Goal: Check status: Check status

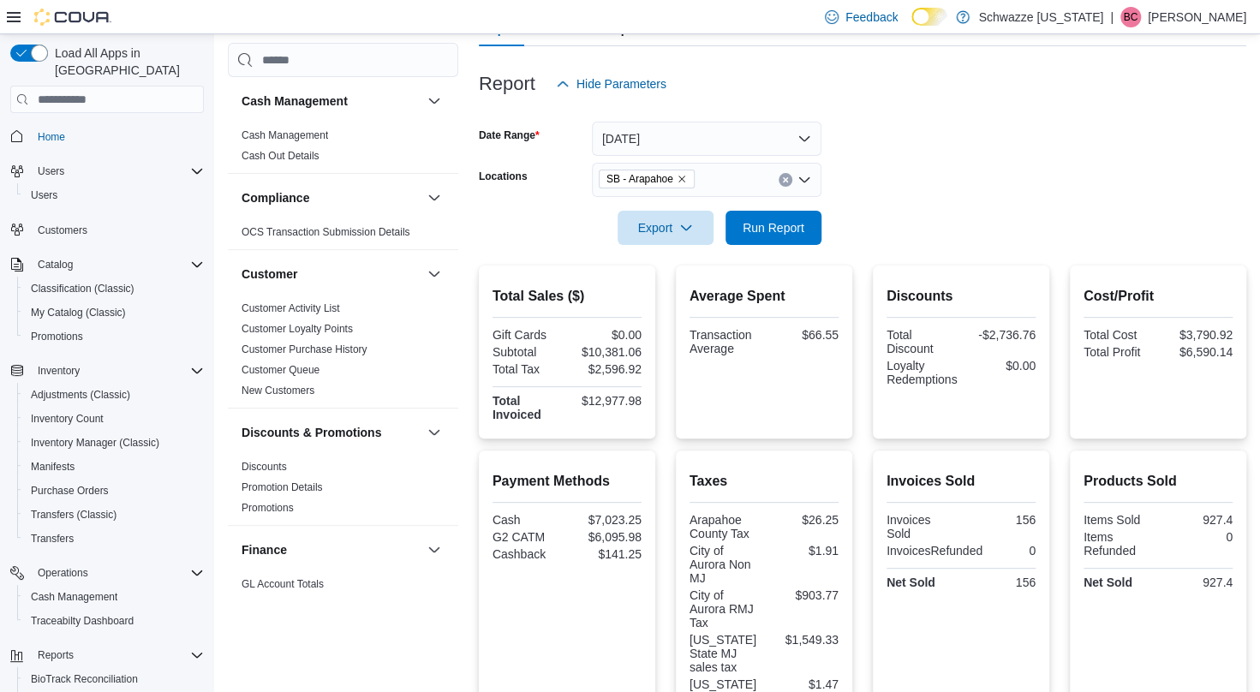
scroll to position [152, 0]
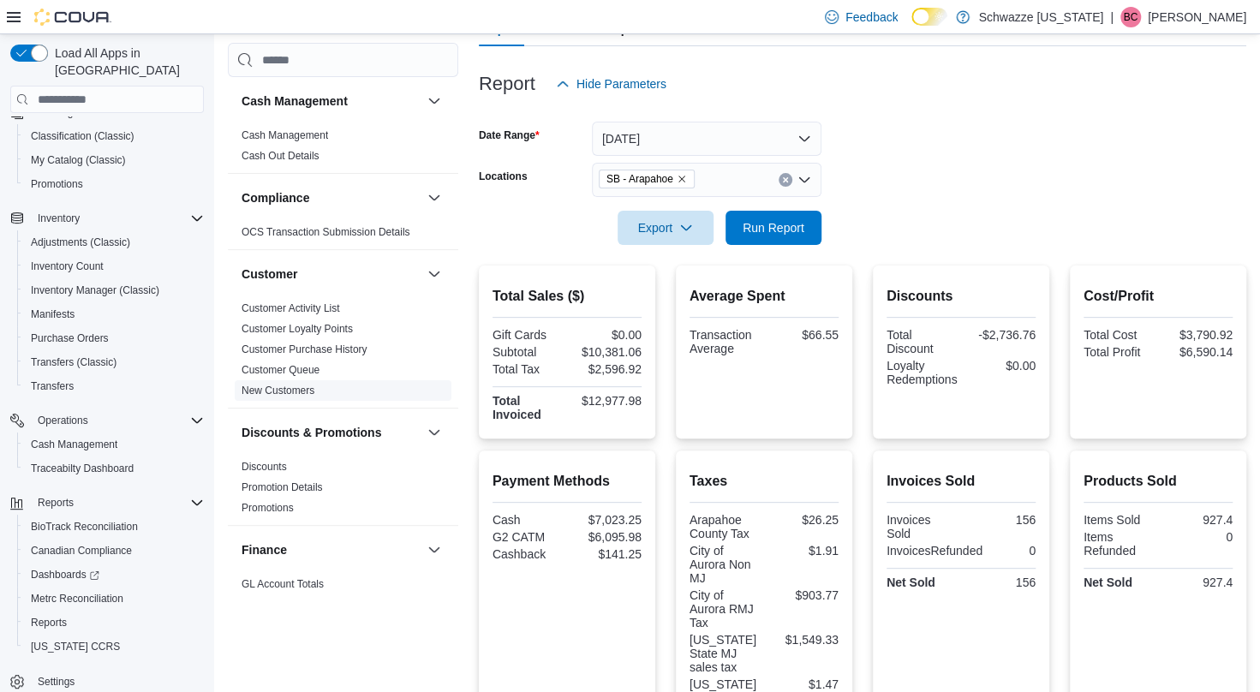
click at [272, 392] on link "New Customers" at bounding box center [278, 391] width 73 height 12
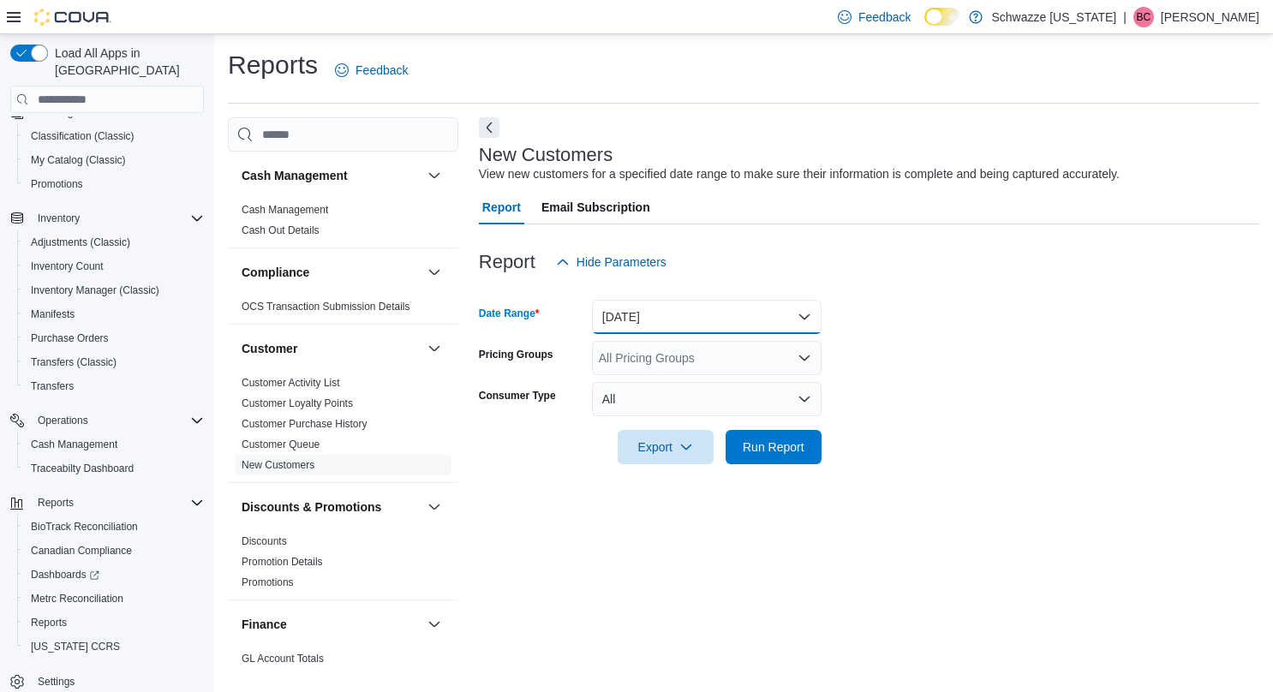
click at [684, 321] on button "[DATE]" at bounding box center [707, 317] width 230 height 34
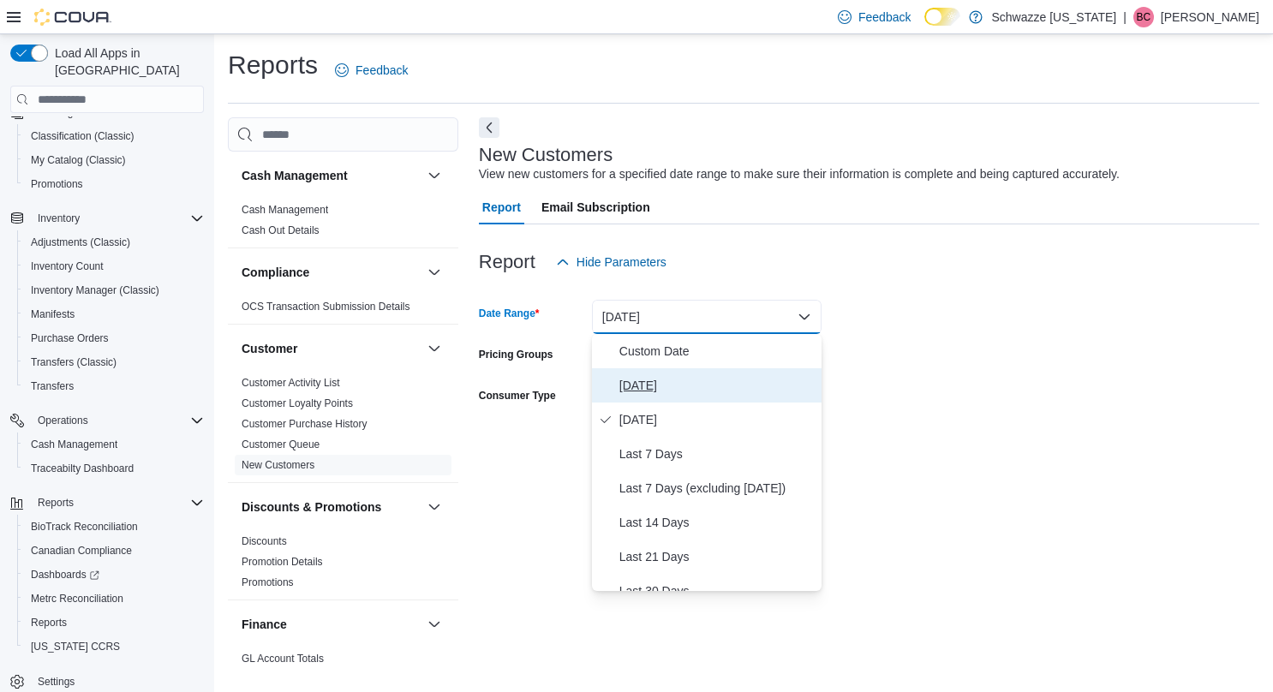
click at [651, 375] on span "[DATE]" at bounding box center [716, 385] width 195 height 21
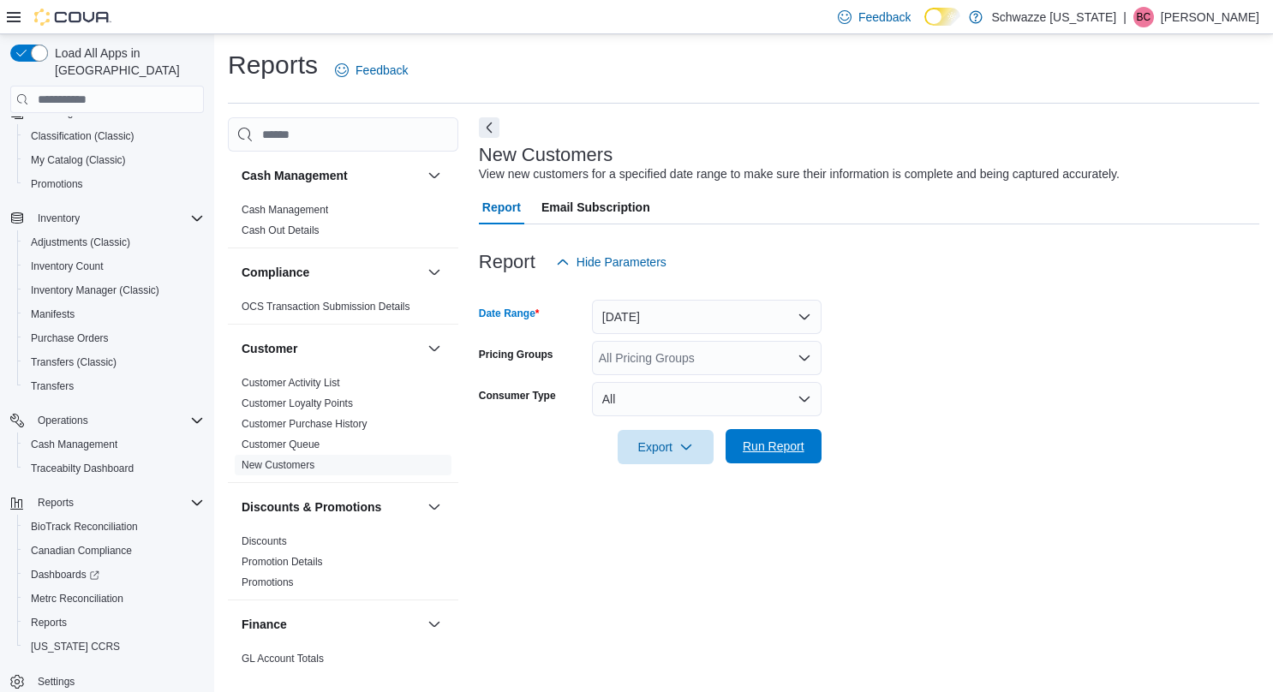
click at [762, 442] on span "Run Report" at bounding box center [774, 446] width 62 height 17
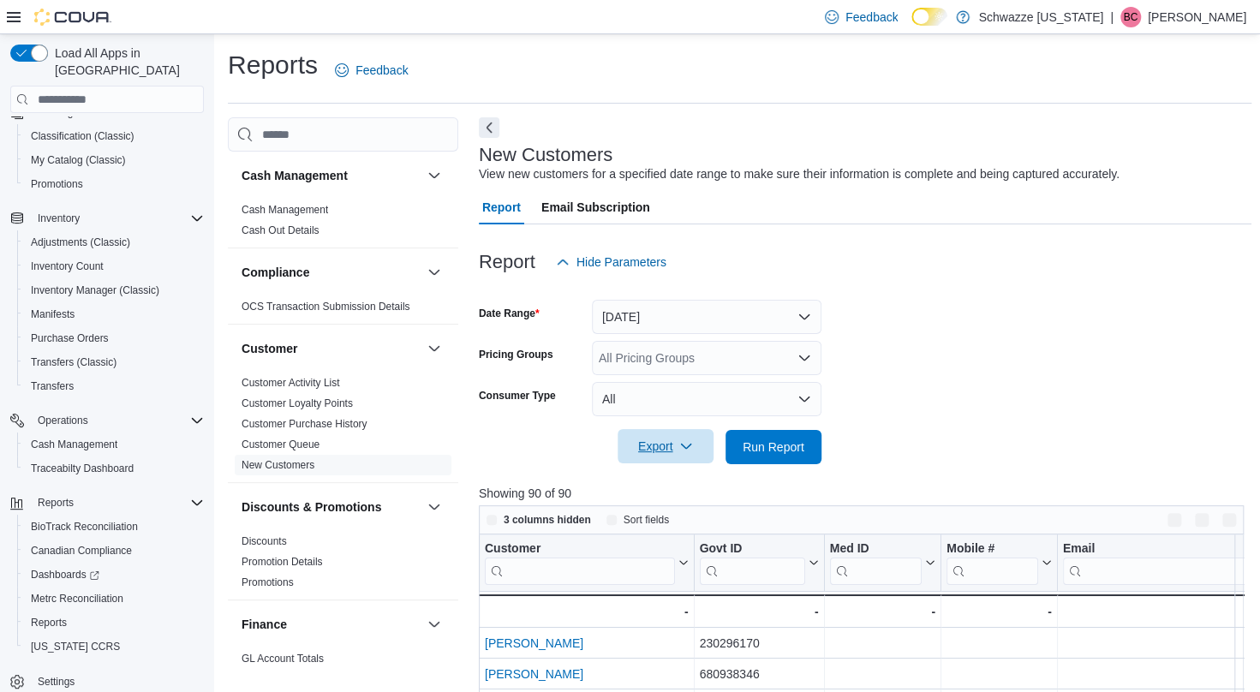
click at [683, 447] on icon "button" at bounding box center [686, 446] width 10 height 5
click at [676, 487] on span "Export to Excel" at bounding box center [668, 482] width 77 height 14
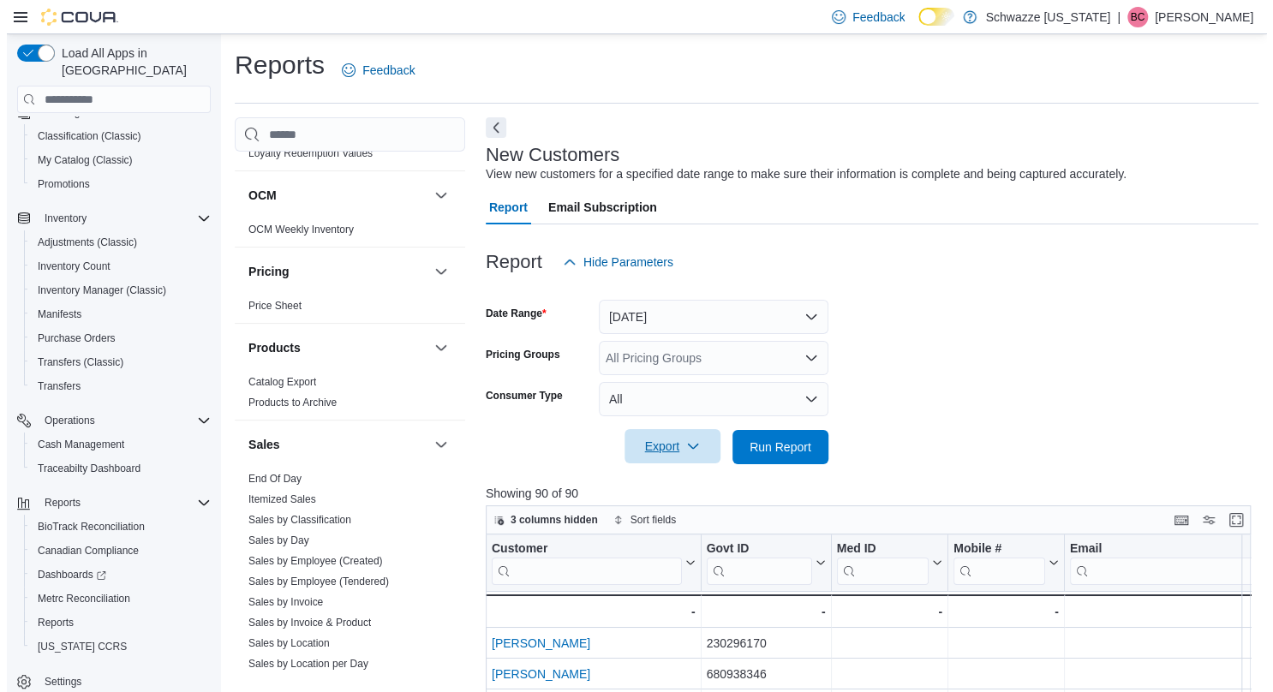
scroll to position [935, 0]
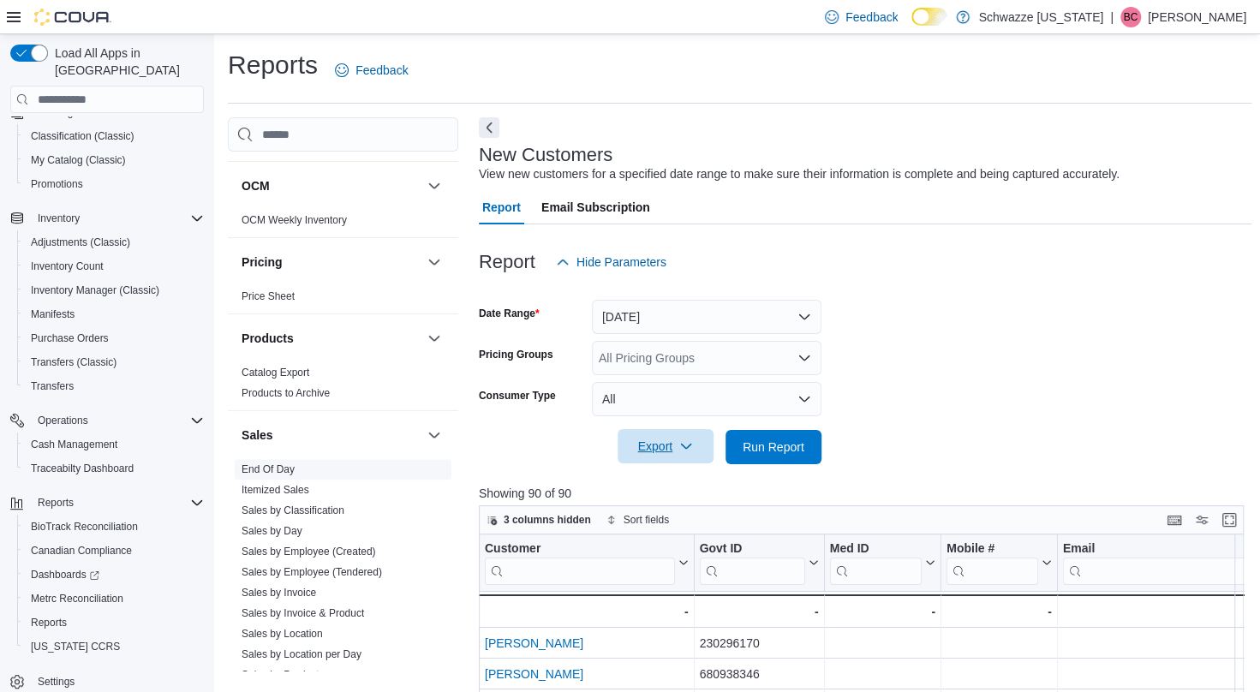
click at [275, 464] on link "End Of Day" at bounding box center [268, 469] width 53 height 12
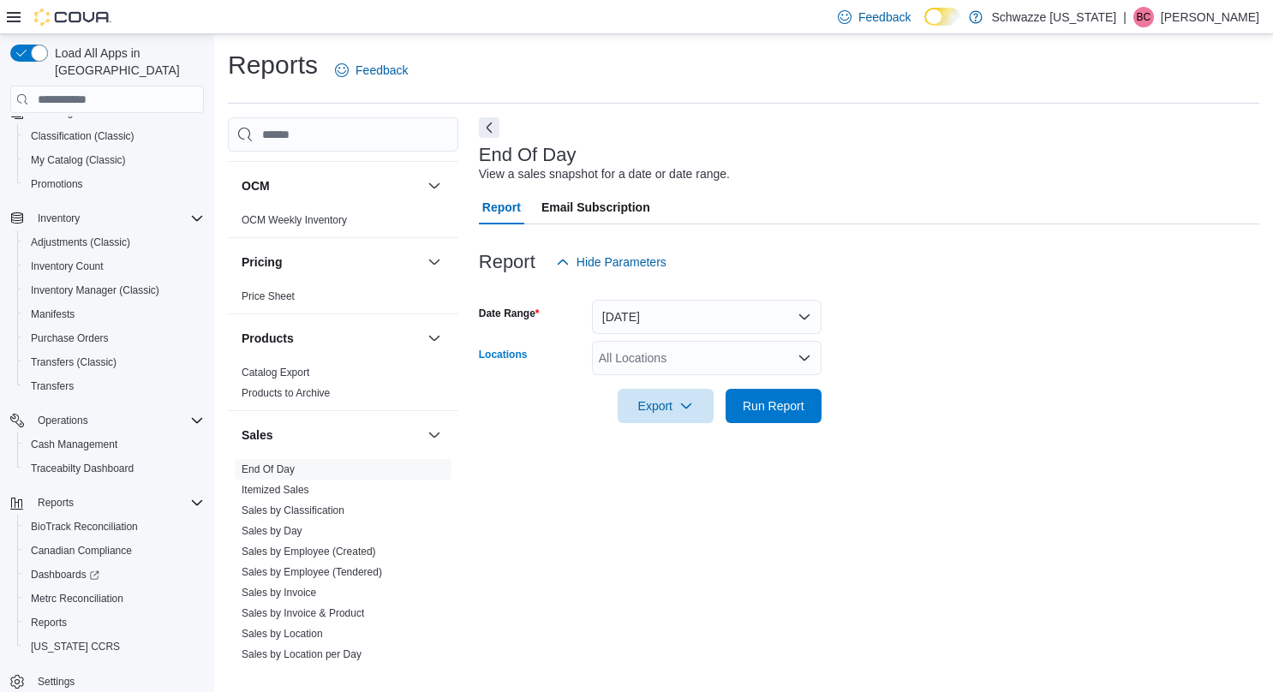
click at [701, 365] on div "All Locations" at bounding box center [707, 358] width 230 height 34
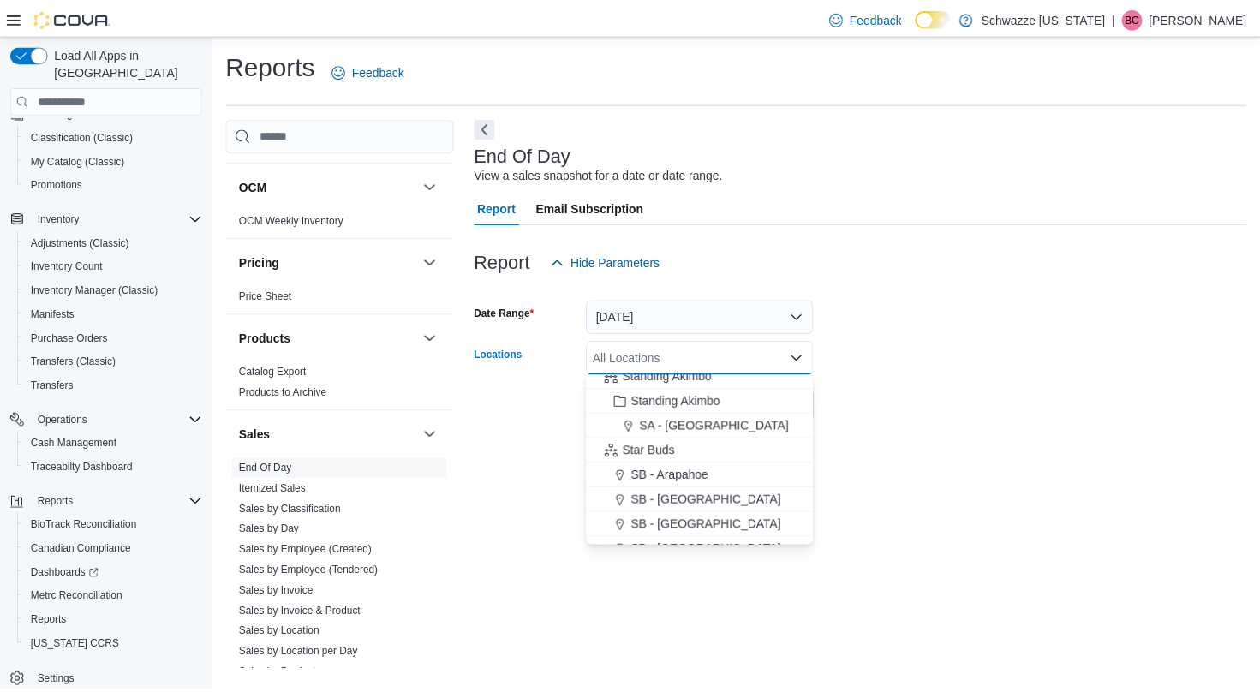
scroll to position [156, 0]
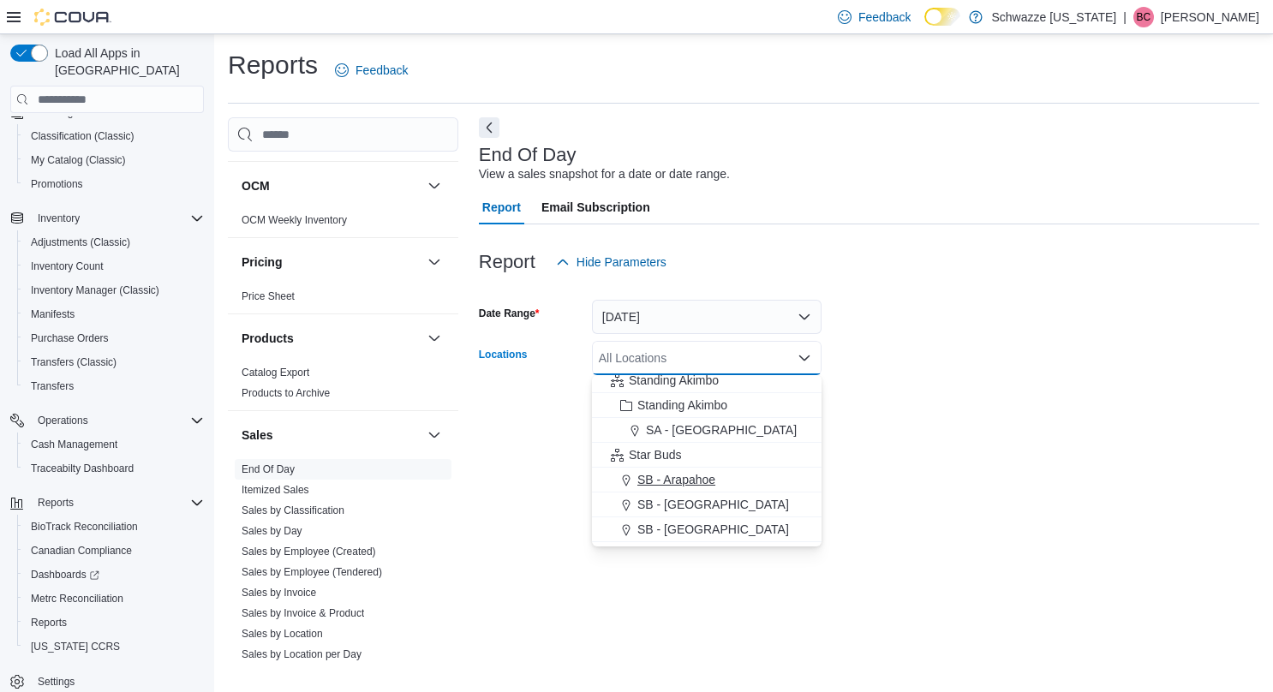
click at [697, 477] on span "SB - Arapahoe" at bounding box center [676, 479] width 78 height 17
click at [948, 476] on div "End Of Day View a sales snapshot for a date or date range. Report Email Subscri…" at bounding box center [869, 393] width 780 height 553
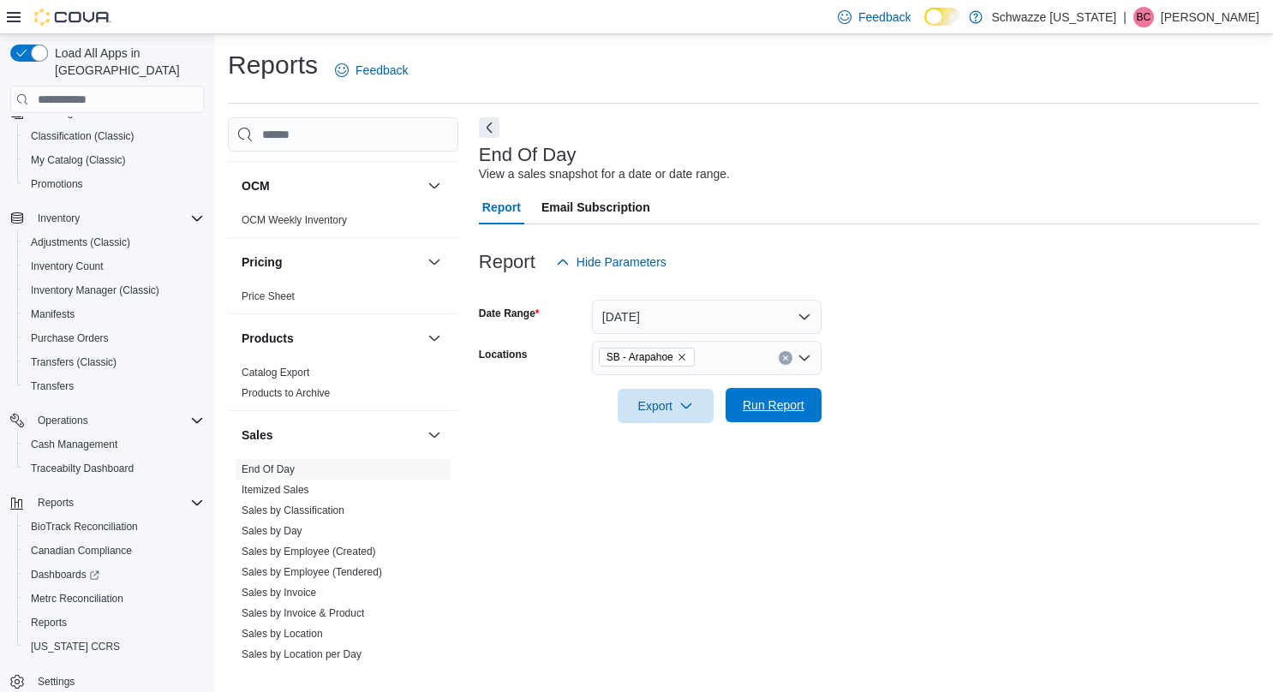
click at [747, 399] on span "Run Report" at bounding box center [774, 405] width 62 height 17
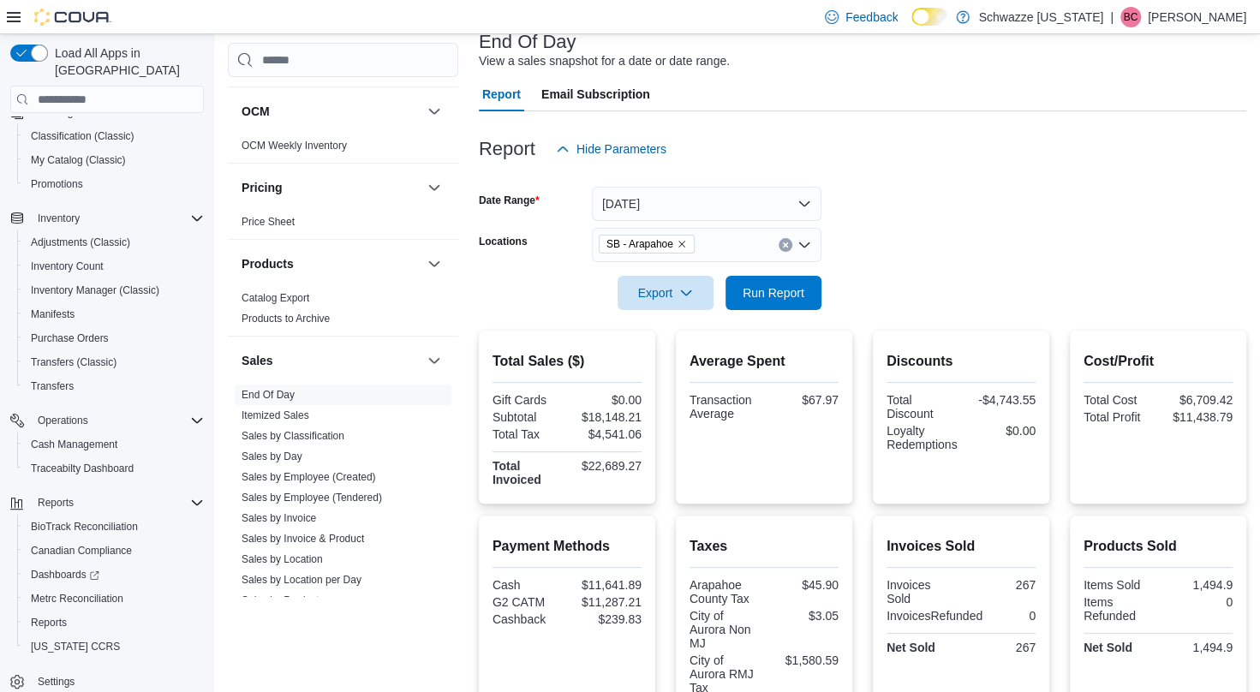
scroll to position [107, 0]
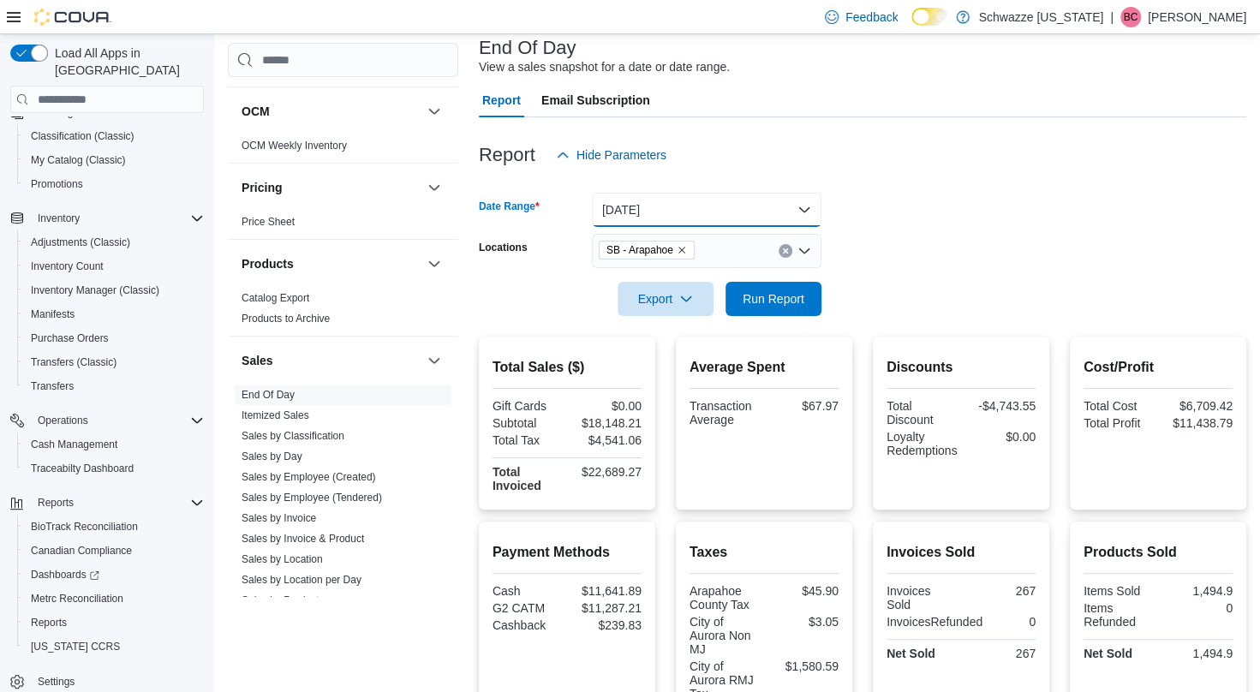
click at [708, 206] on button "[DATE]" at bounding box center [707, 210] width 230 height 34
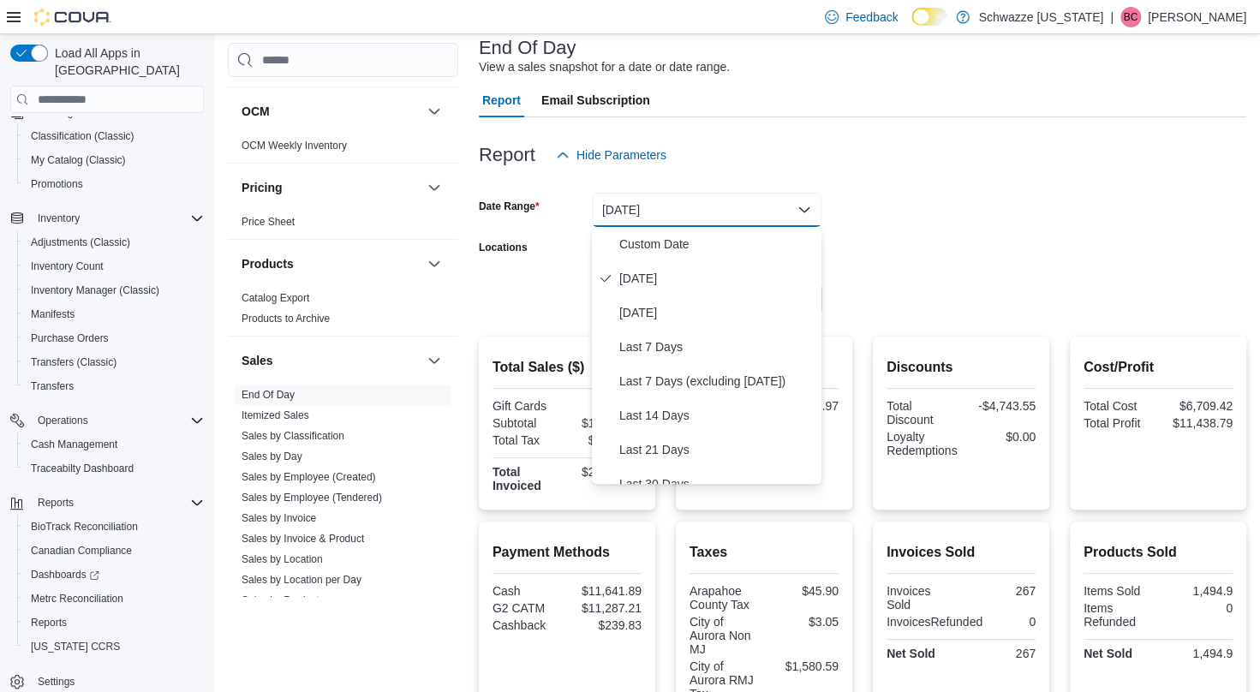
click at [942, 241] on form "Date Range [DATE] Locations SB - Arapahoe Export Run Report" at bounding box center [863, 244] width 768 height 144
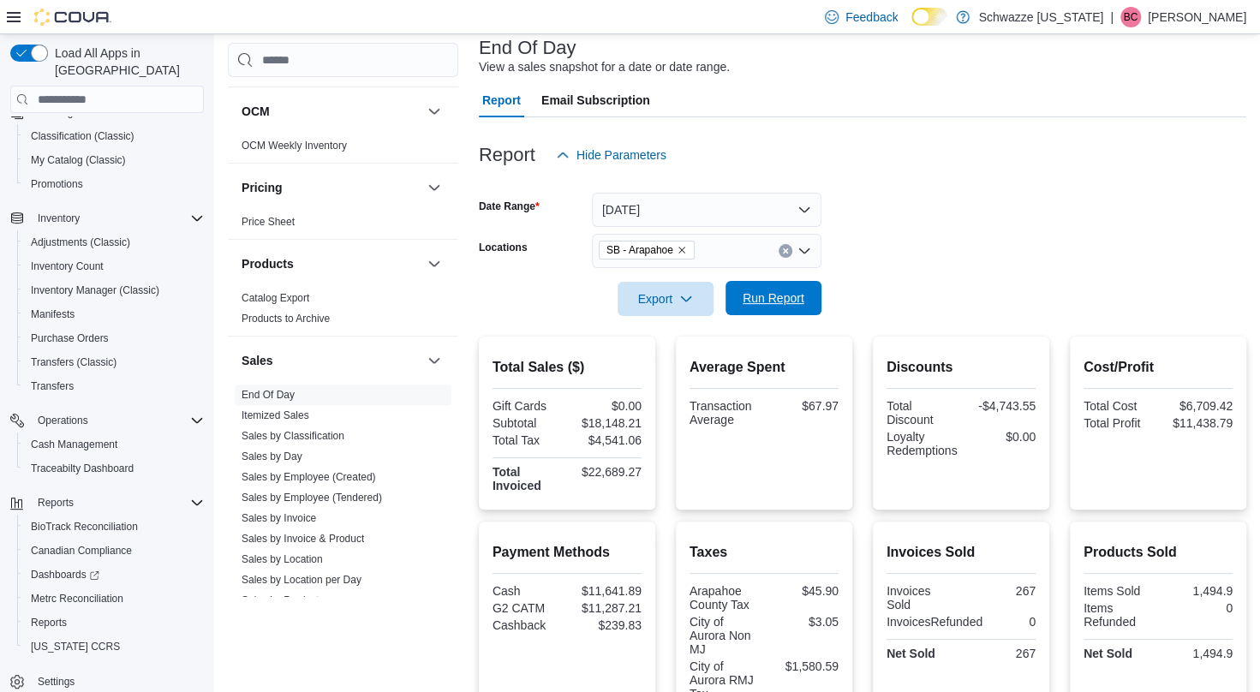
click at [768, 298] on span "Run Report" at bounding box center [774, 298] width 62 height 17
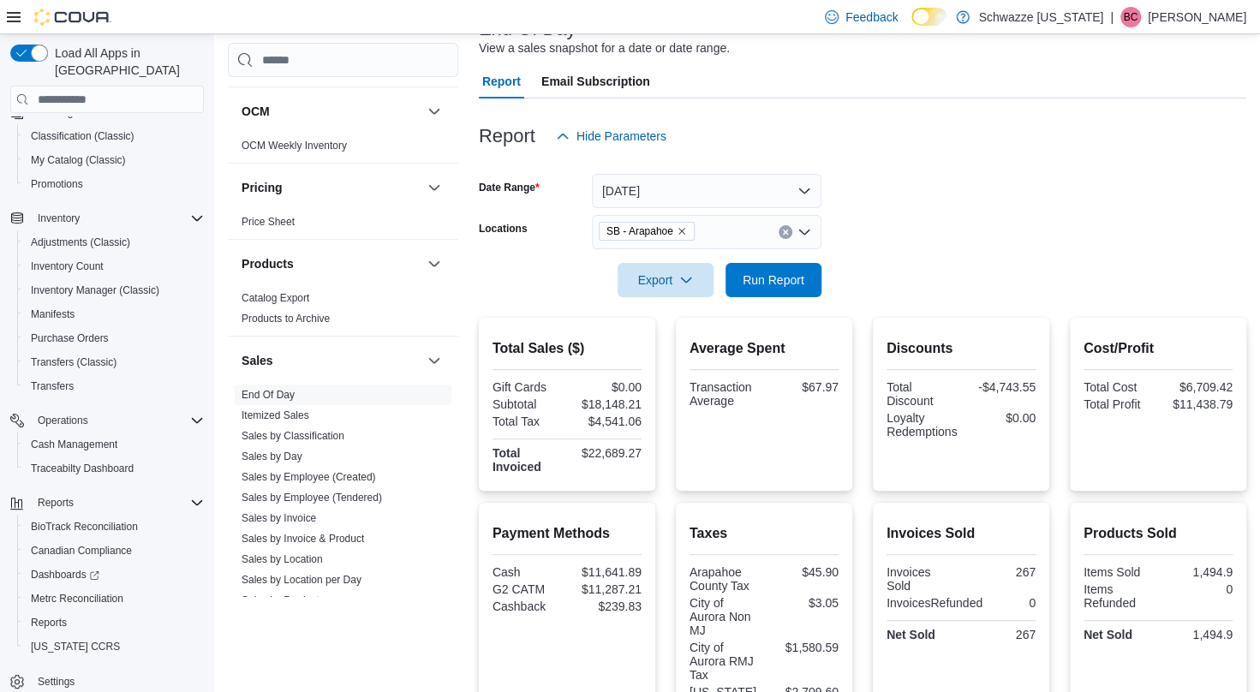
scroll to position [125, 0]
